Goal: Contribute content

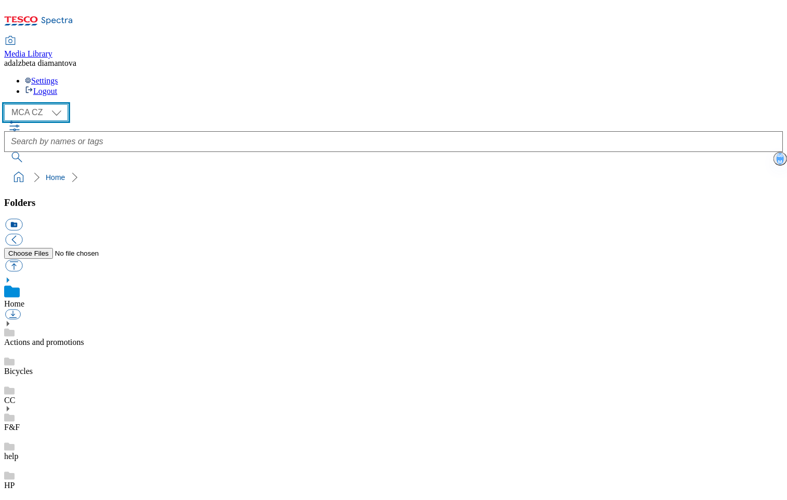
click at [64, 104] on select "MCA CZ MCA HU MCA SK" at bounding box center [36, 112] width 64 height 17
select select "flare-mca-sk"
click at [7, 104] on select "MCA CZ MCA HU MCA SK" at bounding box center [36, 112] width 64 height 17
click at [59, 461] on div "HP" at bounding box center [393, 475] width 778 height 29
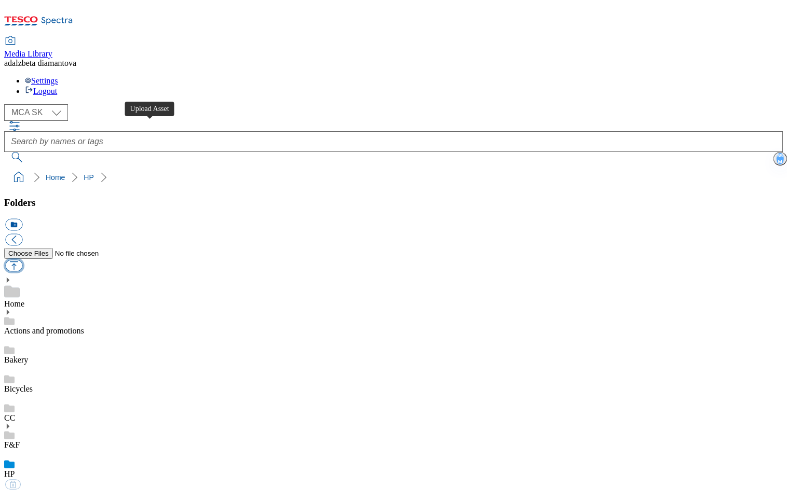
click at [22, 260] on button "button" at bounding box center [13, 266] width 17 height 12
type input "C:\fakepath\sk-wk29-ac-ff.png"
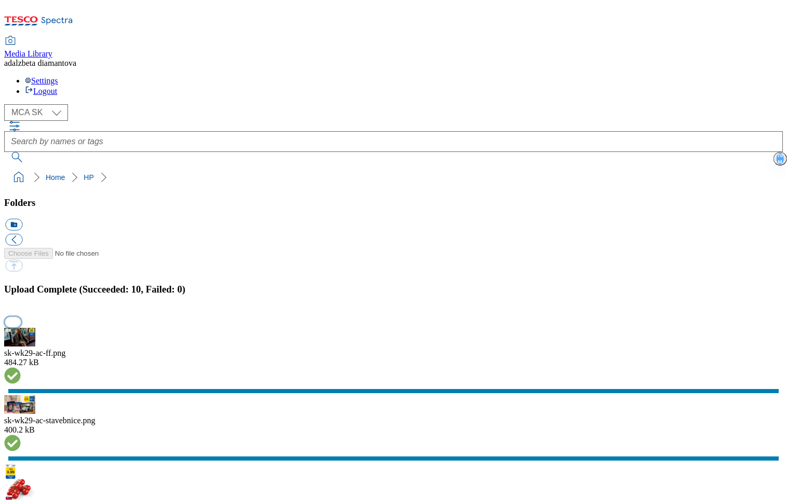
click at [21, 317] on button "button" at bounding box center [13, 322] width 16 height 10
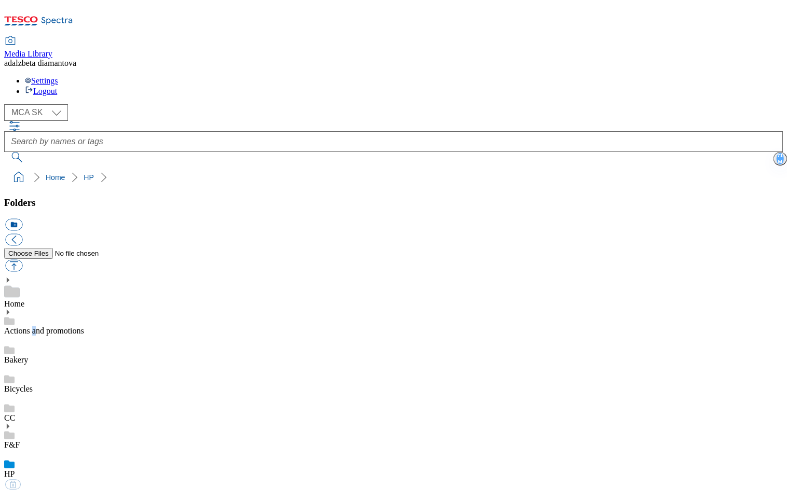
click at [75, 326] on link "Actions and promotions" at bounding box center [44, 330] width 80 height 9
click at [9, 310] on use at bounding box center [8, 312] width 3 height 5
click at [30, 367] on link "15years" at bounding box center [17, 371] width 26 height 9
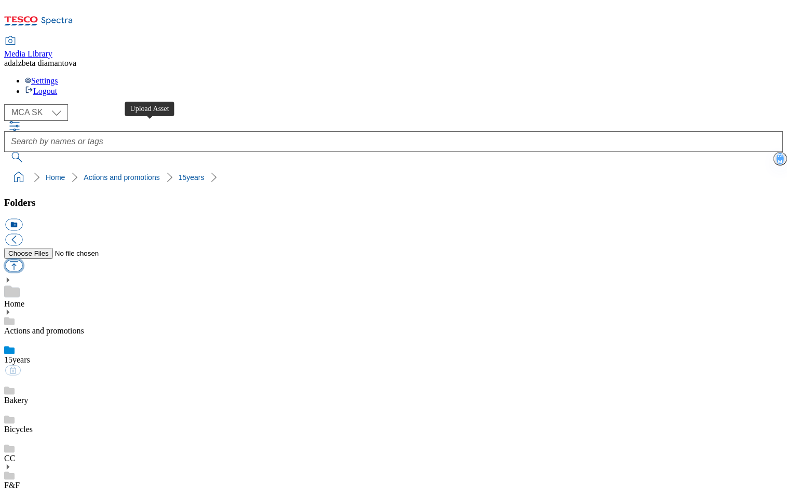
click at [22, 260] on button "button" at bounding box center [13, 266] width 17 height 12
type input "C:\fakepath\sk-wk29-15y01.png"
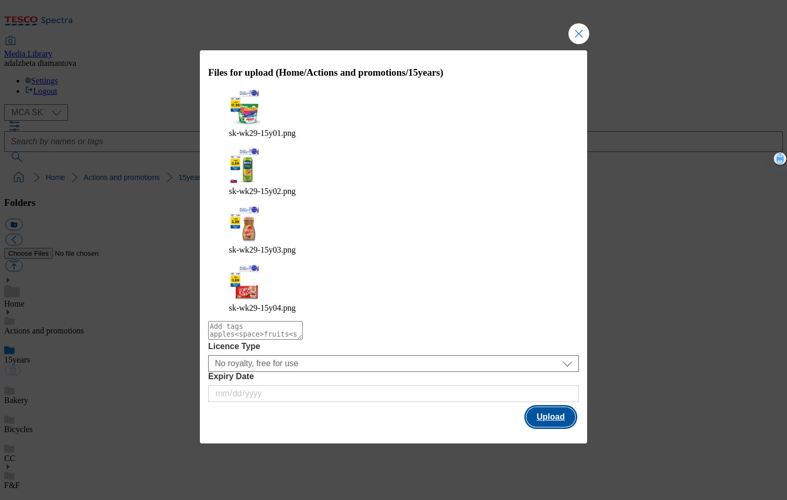
click at [561, 407] on button "Upload" at bounding box center [550, 417] width 49 height 20
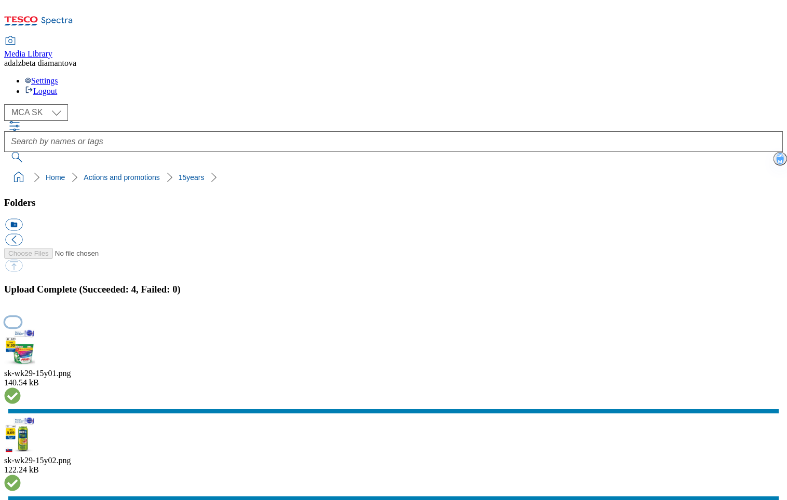
click at [21, 317] on button "button" at bounding box center [13, 322] width 16 height 10
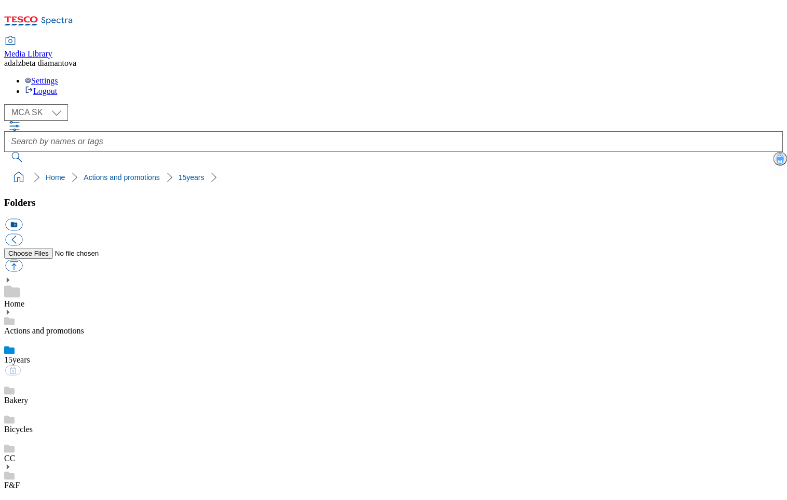
click at [44, 490] on div "HP" at bounding box center [393, 504] width 778 height 29
